Goal: Information Seeking & Learning: Learn about a topic

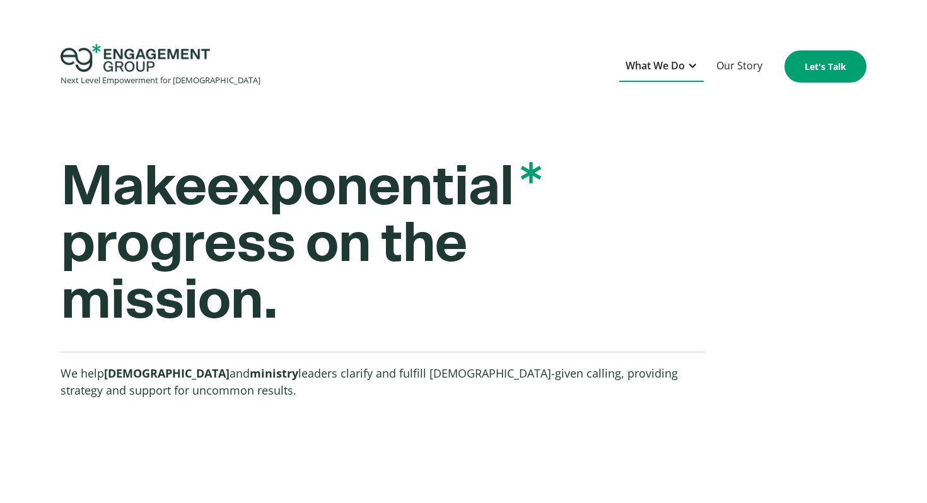
click at [655, 71] on div "What We Do" at bounding box center [655, 65] width 59 height 17
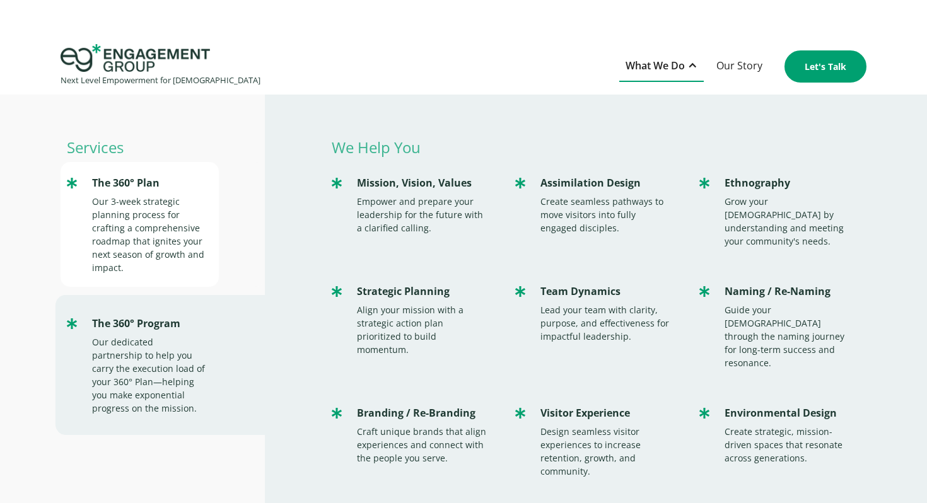
click at [134, 220] on div "Our 3-week strategic planning process for crafting a comprehensive roadmap that…" at bounding box center [149, 234] width 114 height 79
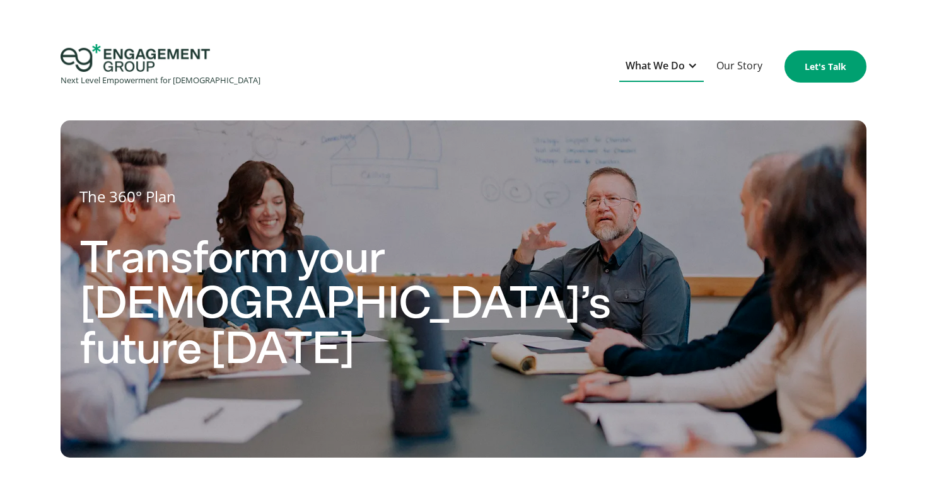
click at [666, 69] on div "What We Do" at bounding box center [655, 65] width 59 height 17
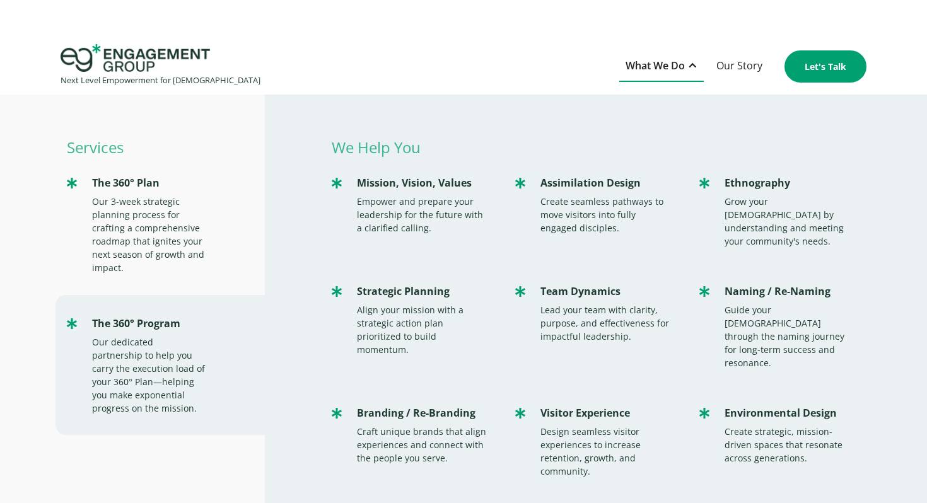
click at [666, 69] on div "What We Do" at bounding box center [655, 65] width 59 height 17
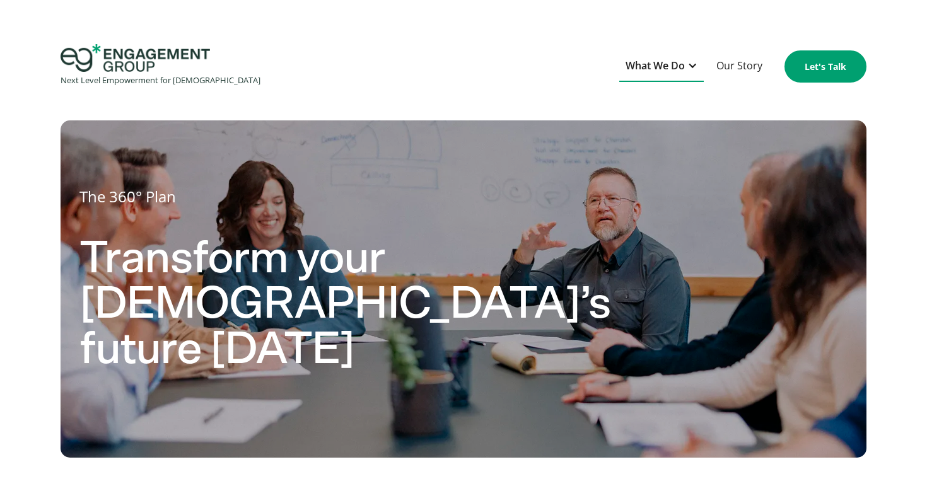
click at [666, 69] on div "What We Do" at bounding box center [655, 65] width 59 height 17
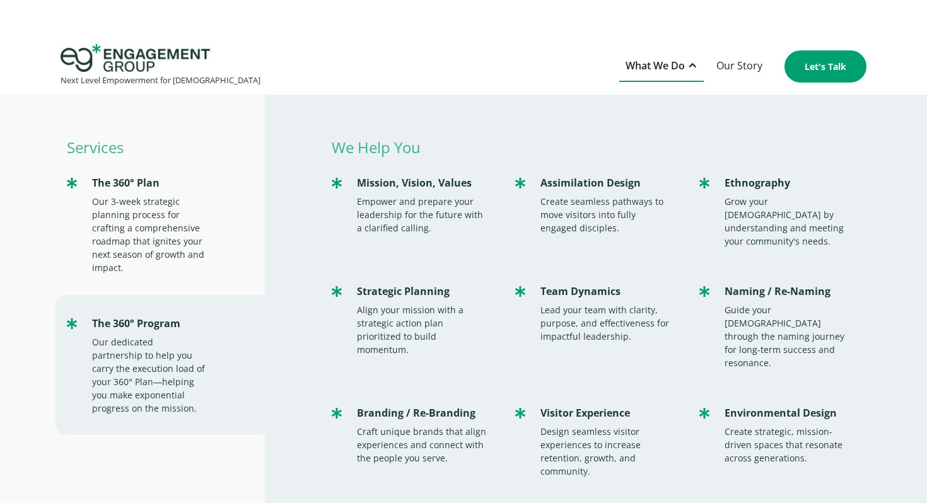
click at [517, 73] on div "Next Level Empowerment for Churches What We Do Services The 360° Plan Our 3-wee…" at bounding box center [463, 66] width 927 height 45
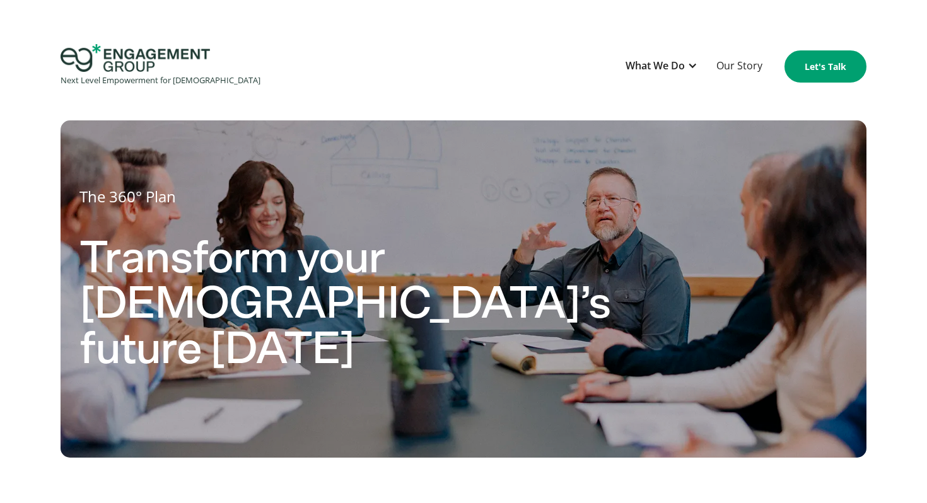
click at [297, 85] on div "Next Level Empowerment for Churches What We Do Services The 360° Plan Our 3-wee…" at bounding box center [463, 66] width 927 height 45
click at [668, 66] on div "What We Do" at bounding box center [655, 65] width 59 height 17
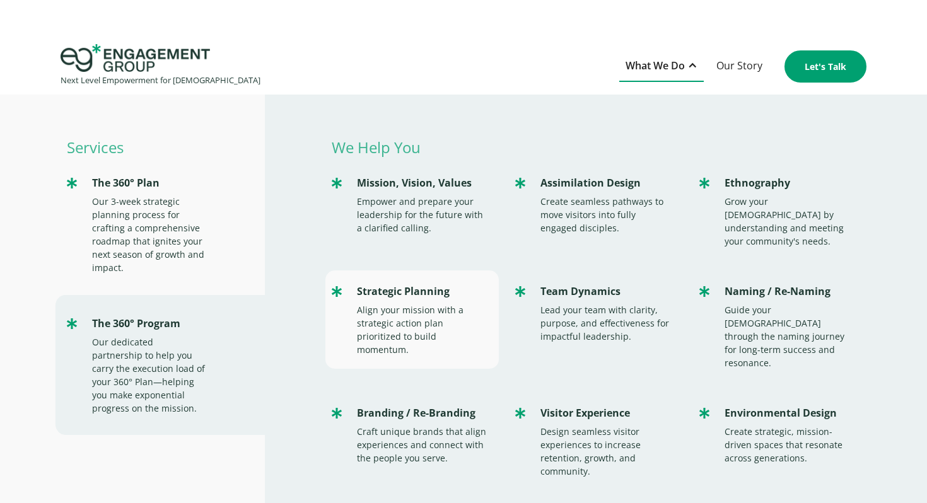
click at [376, 303] on div "Align your mission with a strategic action plan prioritized to build momentum." at bounding box center [422, 329] width 130 height 53
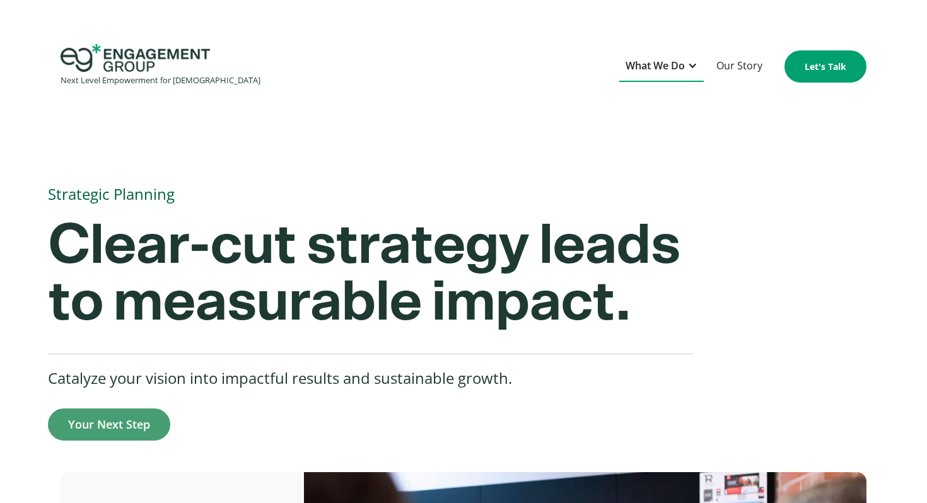
click at [654, 61] on div "What We Do" at bounding box center [655, 65] width 59 height 17
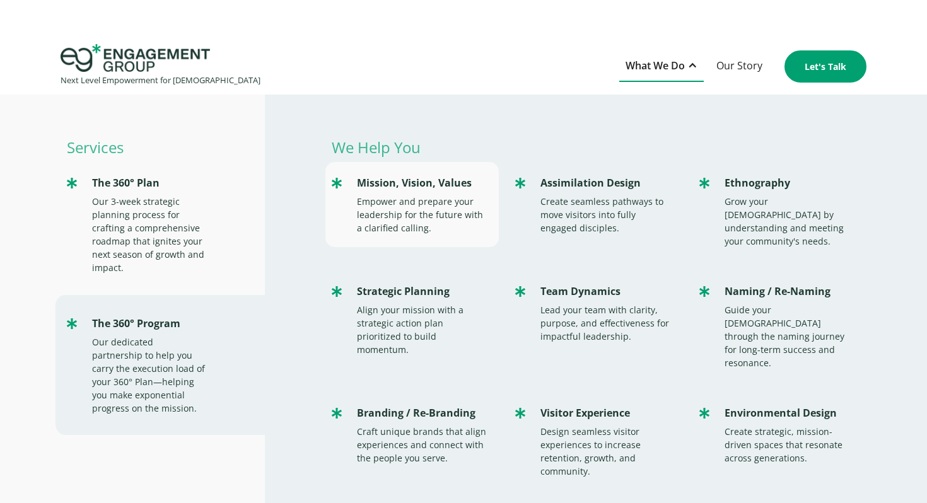
click at [413, 189] on div "Mission, Vision, Values" at bounding box center [422, 183] width 130 height 17
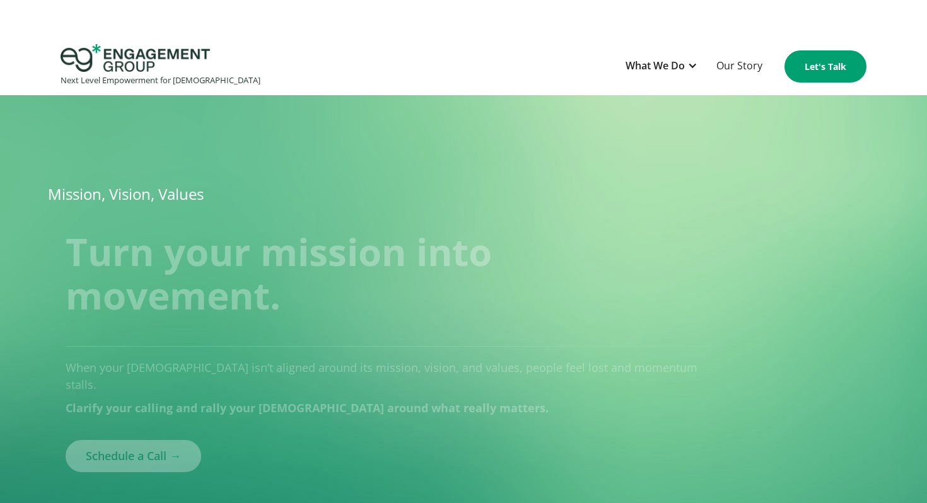
click at [575, 145] on div at bounding box center [464, 133] width 807 height 76
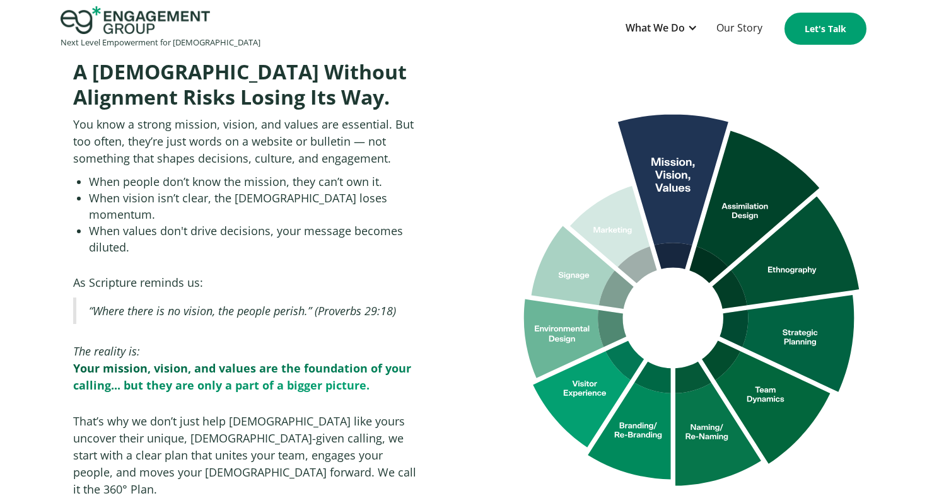
scroll to position [957, 0]
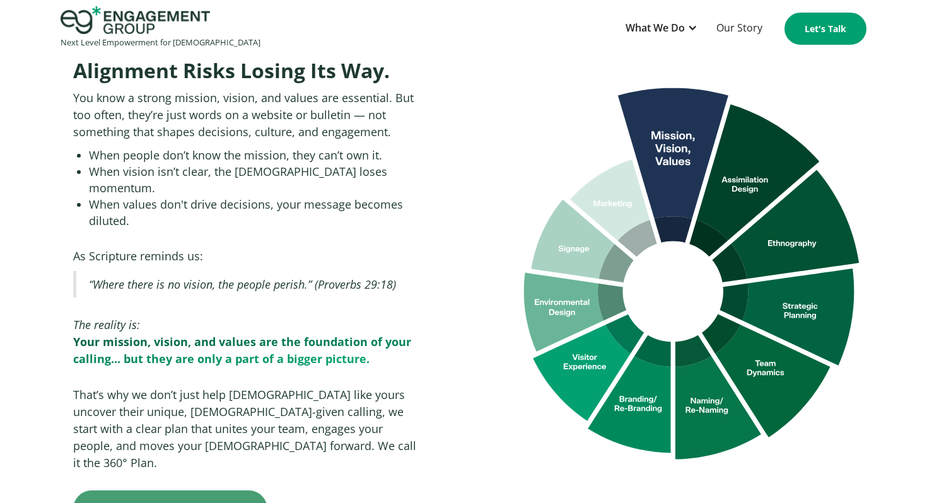
click at [457, 207] on div "A Church Without Alignment Risks Losing Its Way. You know a strong mission, vis…" at bounding box center [463, 274] width 927 height 508
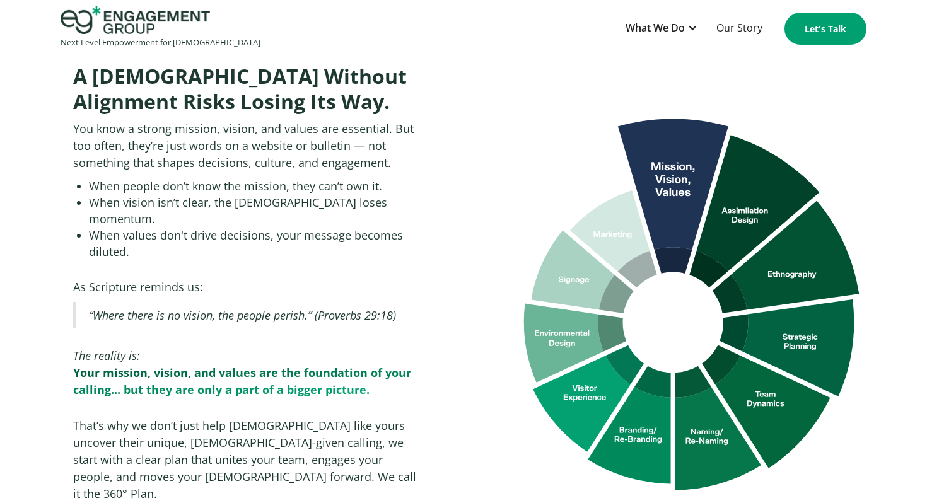
scroll to position [925, 0]
